Goal: Find specific fact: Find contact information

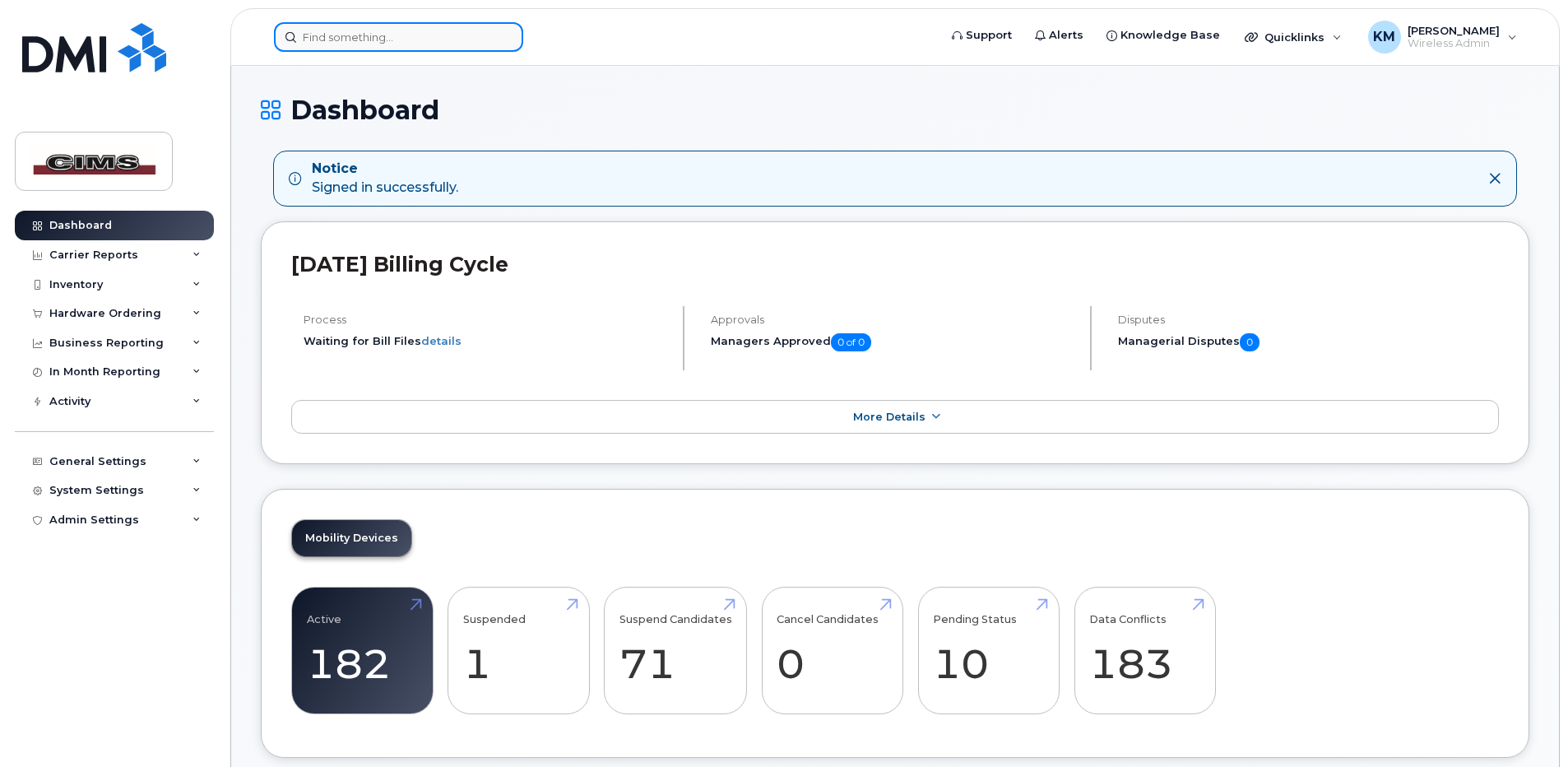
click at [377, 33] on input at bounding box center [399, 37] width 250 height 29
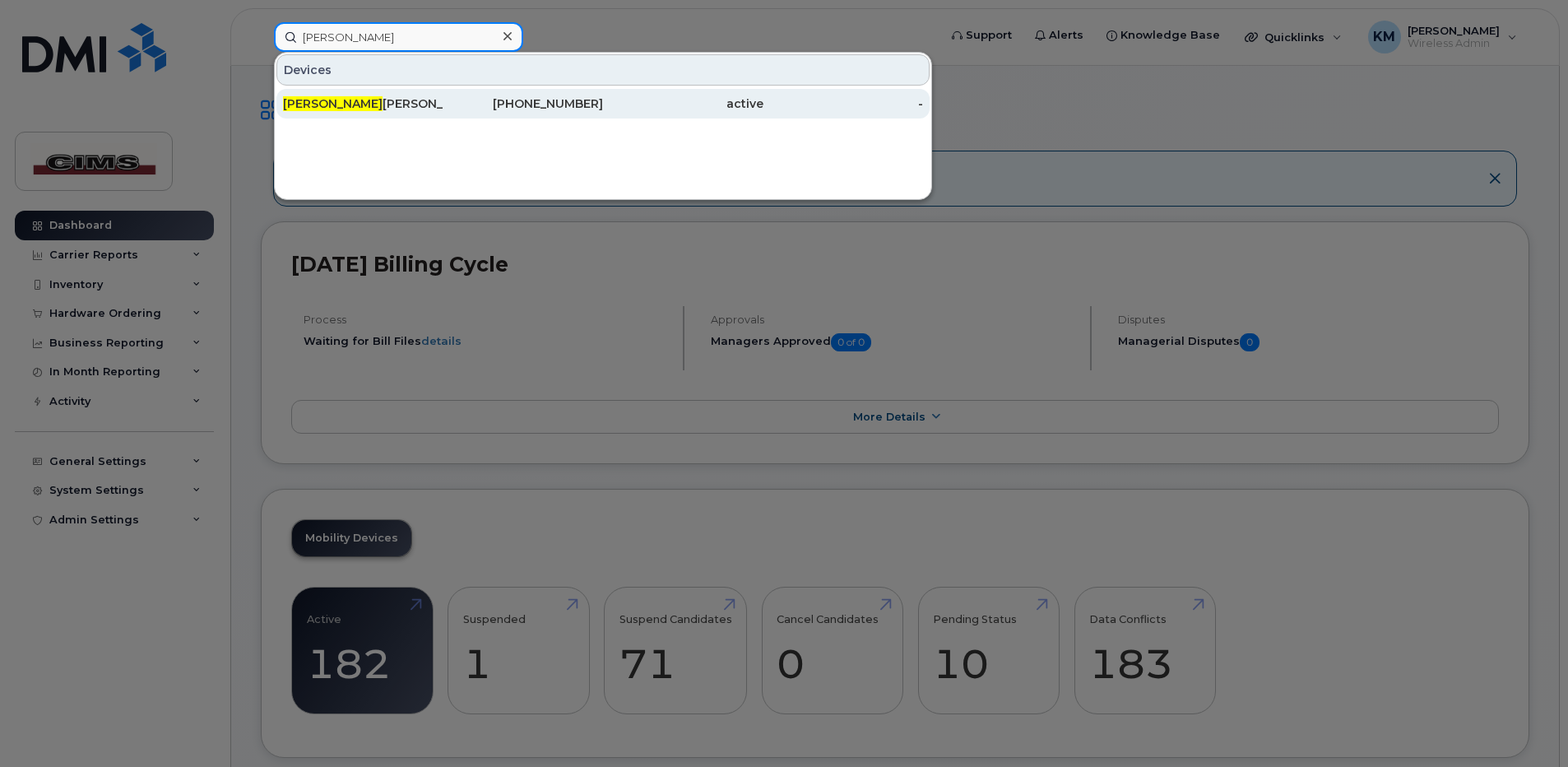
type input "[PERSON_NAME]"
click at [549, 111] on div "[PHONE_NUMBER]" at bounding box center [524, 103] width 161 height 17
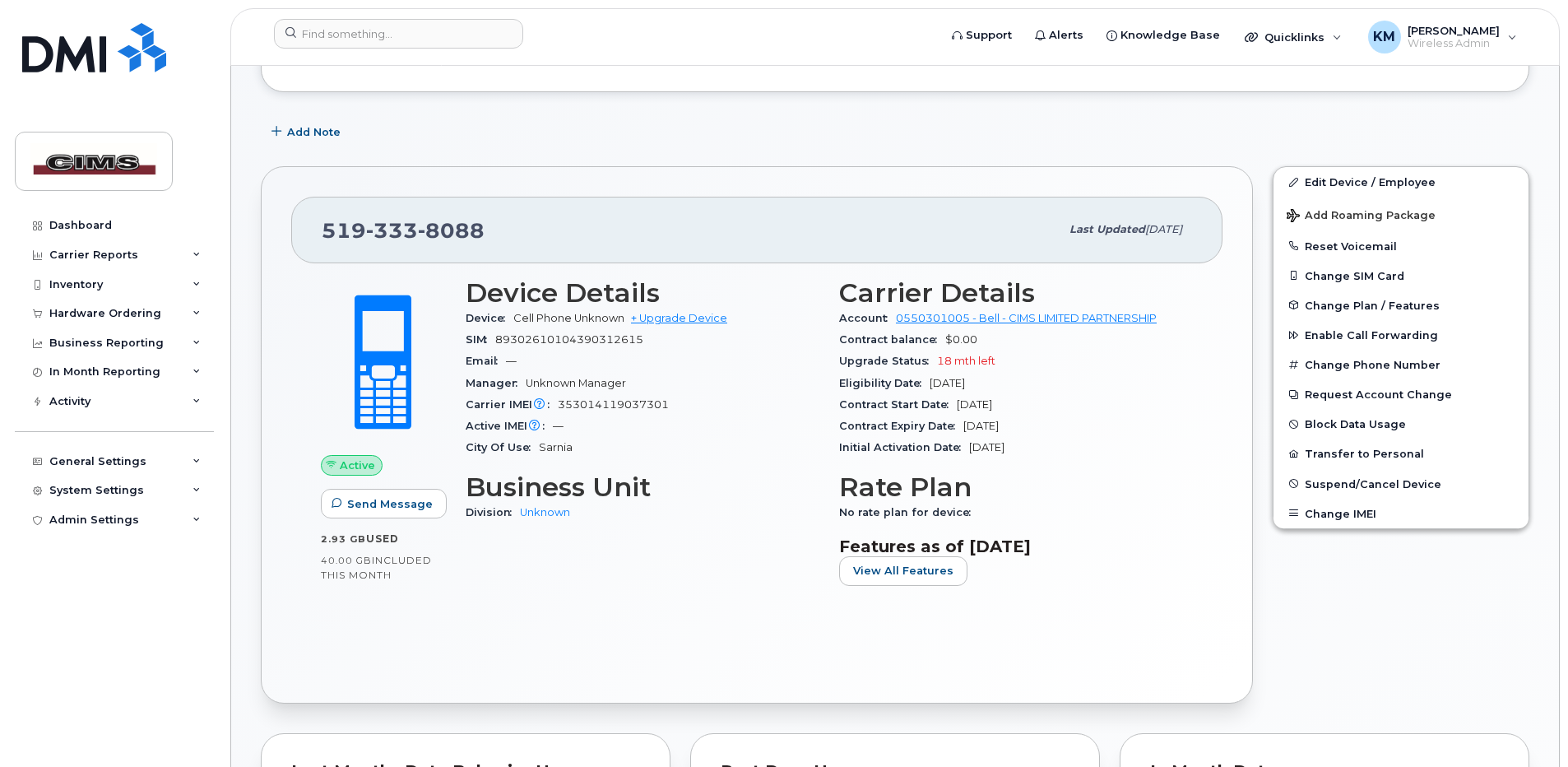
scroll to position [76, 0]
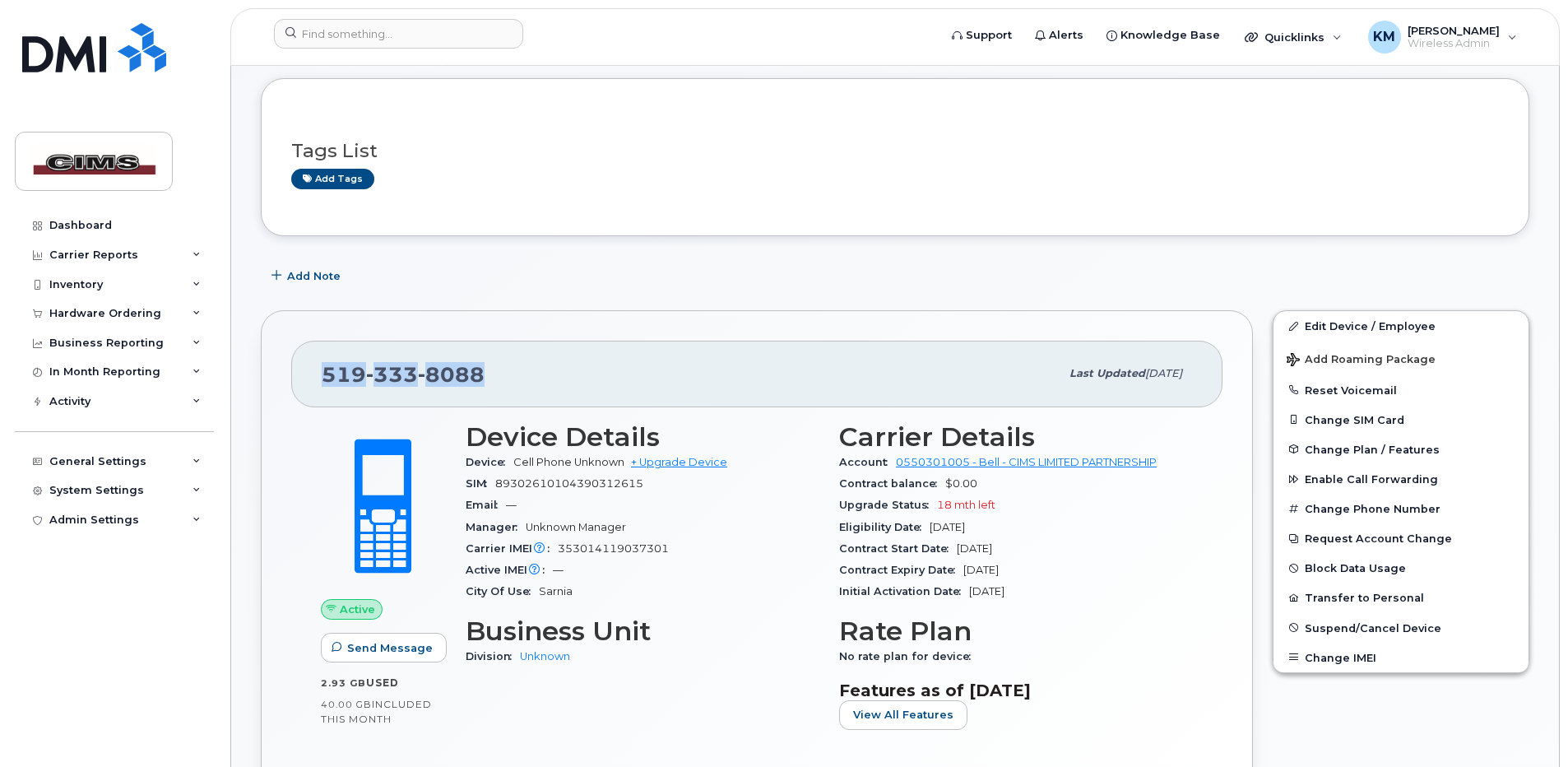
drag, startPoint x: 318, startPoint y: 373, endPoint x: 535, endPoint y: 377, distance: 217.0
click at [535, 377] on div "519 333 8088 Last updated Mar 28, 2024" at bounding box center [757, 373] width 931 height 66
copy span "519 333 8088"
